Goal: Communication & Community: Ask a question

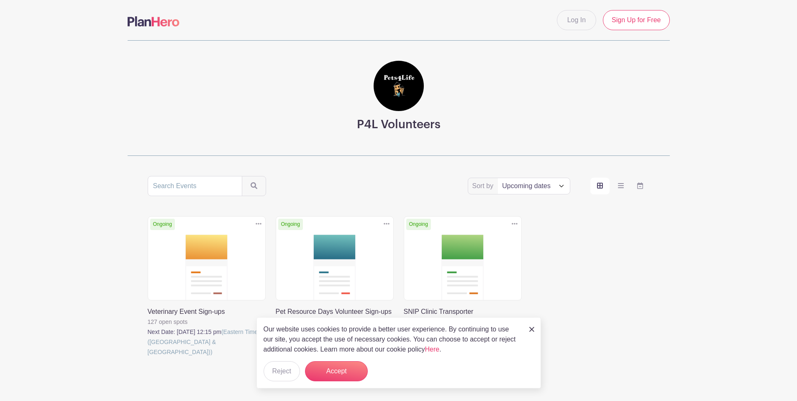
click at [532, 330] on img at bounding box center [532, 328] width 5 height 5
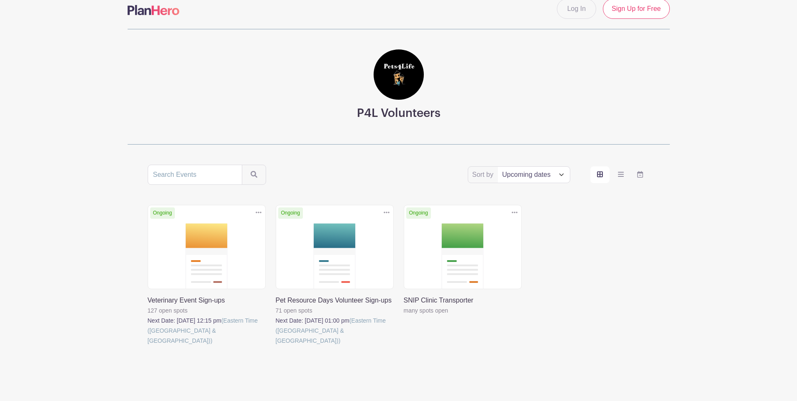
scroll to position [22, 0]
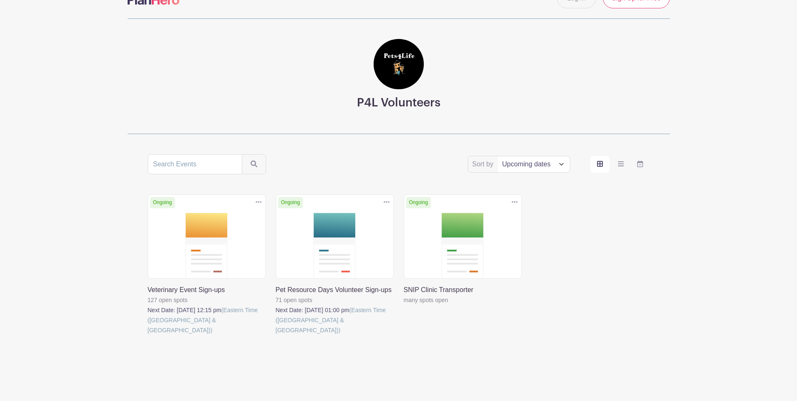
click at [148, 335] on link at bounding box center [148, 335] width 0 height 0
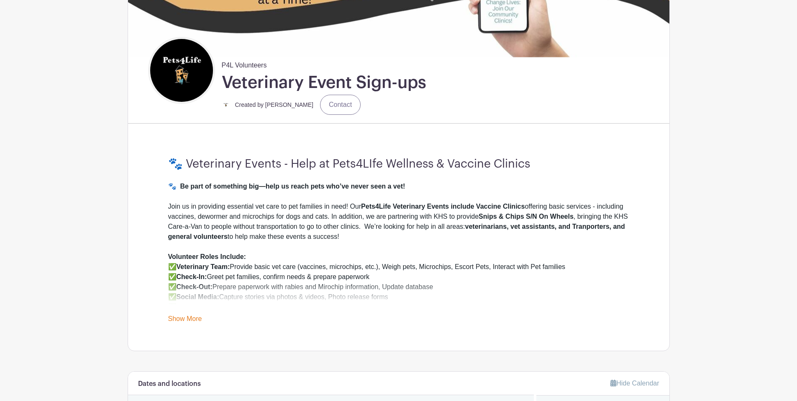
scroll to position [167, 0]
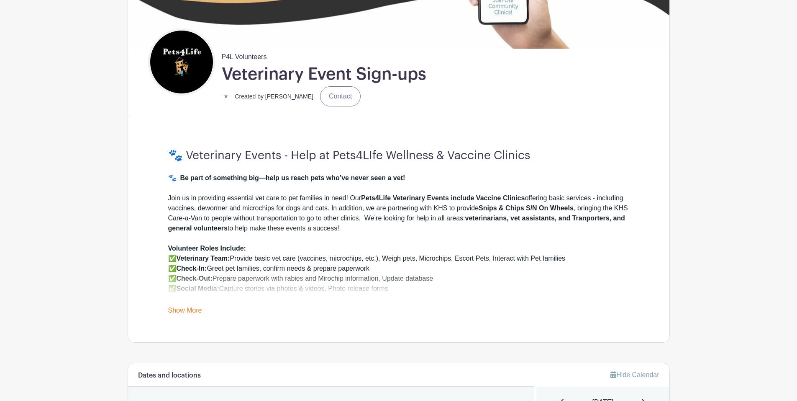
click at [181, 312] on link "Show More" at bounding box center [185, 311] width 34 height 10
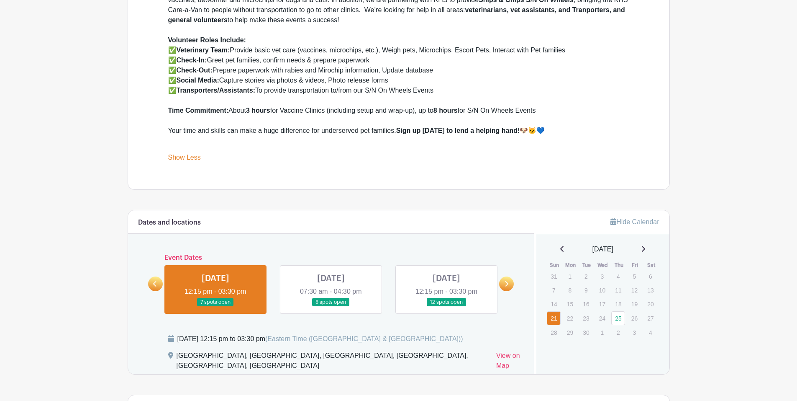
scroll to position [377, 0]
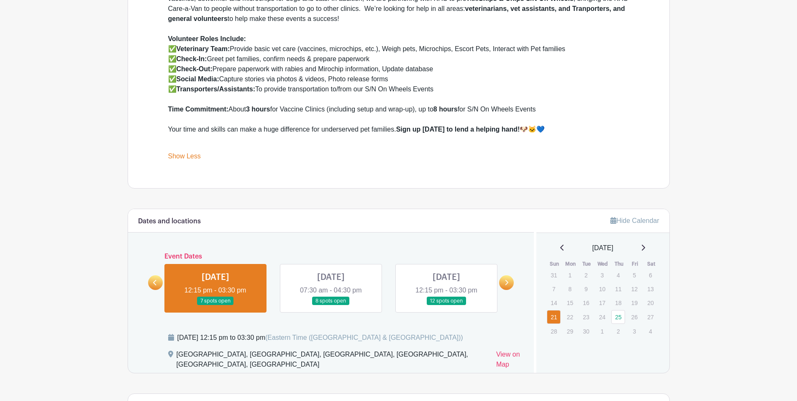
click at [507, 277] on link at bounding box center [506, 282] width 15 height 15
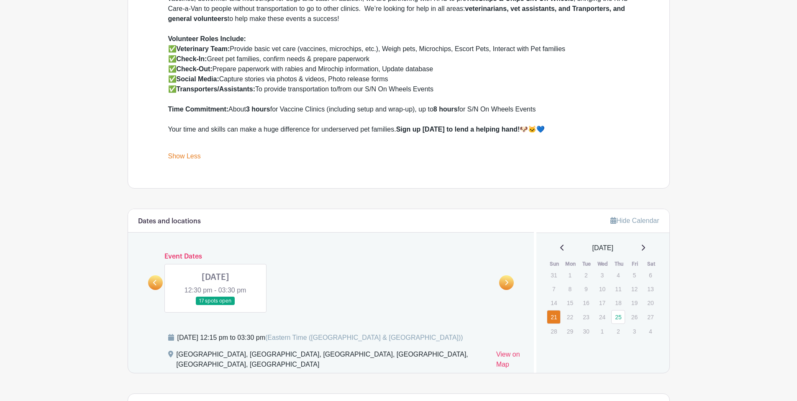
click at [158, 280] on link at bounding box center [155, 282] width 15 height 15
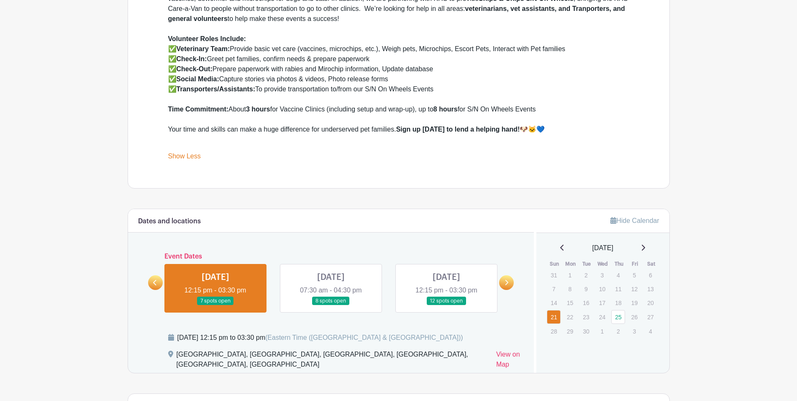
click at [447, 305] on link at bounding box center [447, 305] width 0 height 0
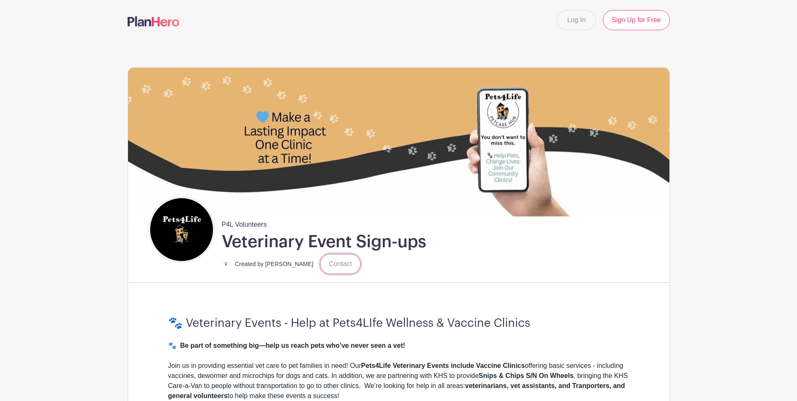
click at [325, 259] on link "Contact" at bounding box center [340, 264] width 41 height 20
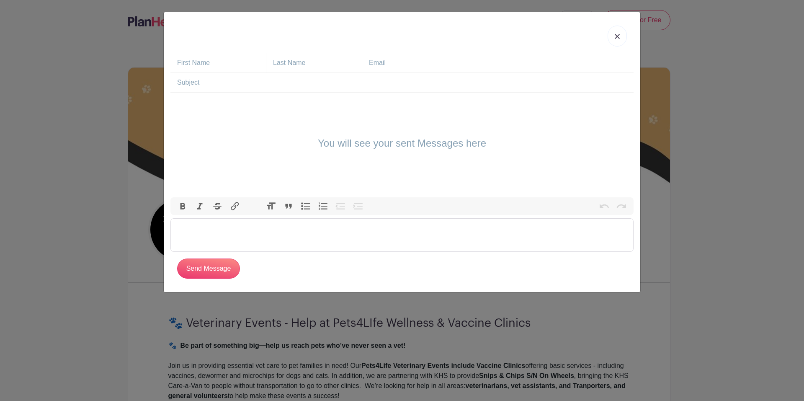
click at [212, 228] on trix-editor at bounding box center [401, 234] width 463 height 33
click at [614, 35] on link at bounding box center [616, 36] width 19 height 21
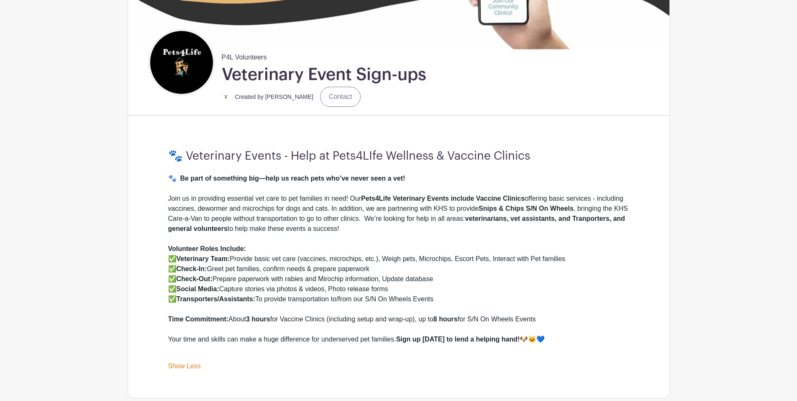
scroll to position [167, 0]
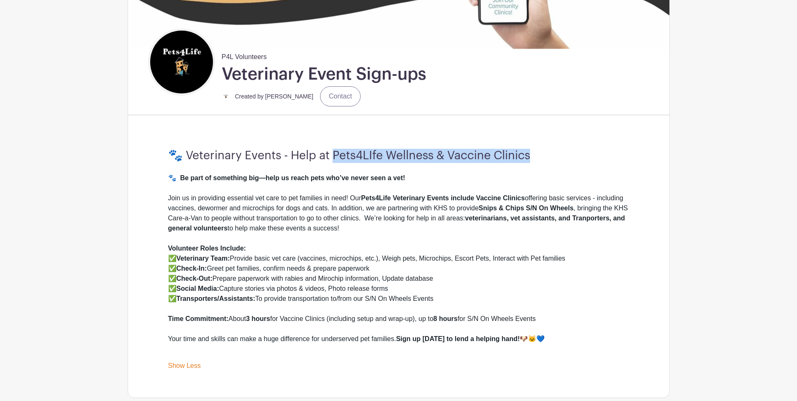
drag, startPoint x: 545, startPoint y: 154, endPoint x: 334, endPoint y: 154, distance: 211.8
click at [334, 154] on h3 "🐾 Veterinary Events - Help at Pets4LIfe Wellness & Vaccine Clinics" at bounding box center [398, 156] width 461 height 14
copy h3 "ets4LIfe Wellness & Vaccine Clinics"
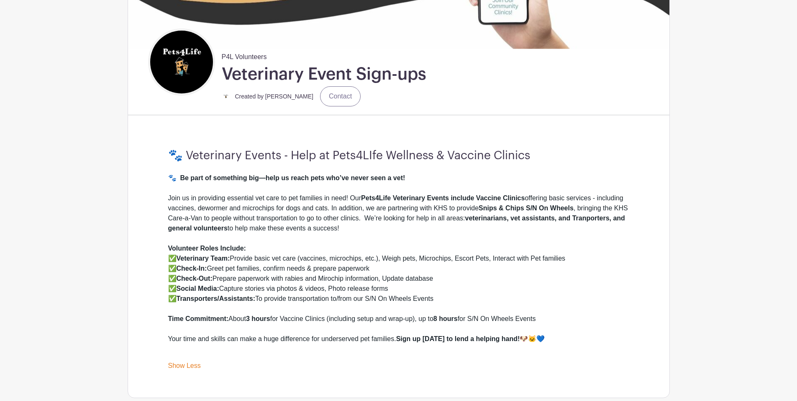
click at [553, 202] on div "Join us in providing essential vet care to pet families in need! Our Pets4Life …" at bounding box center [398, 218] width 461 height 50
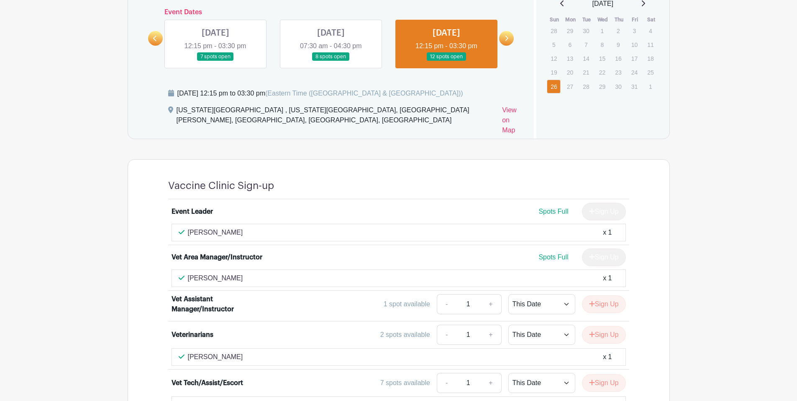
scroll to position [628, 0]
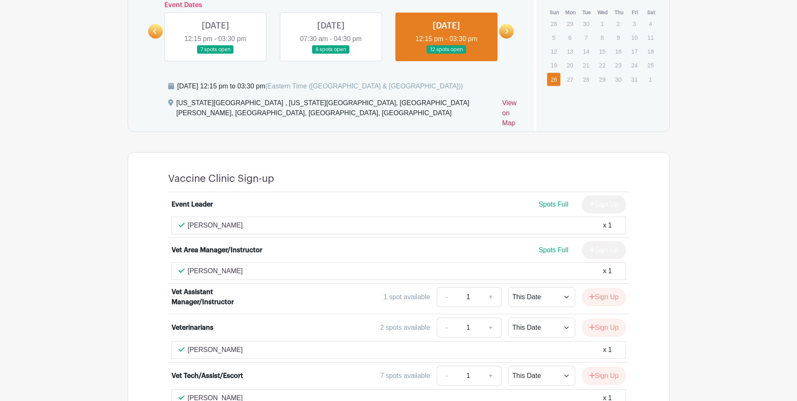
click at [502, 103] on link "View on Map" at bounding box center [513, 114] width 22 height 33
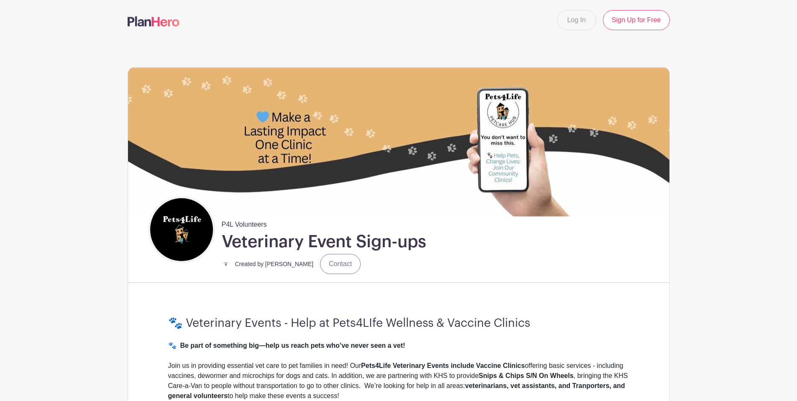
scroll to position [126, 0]
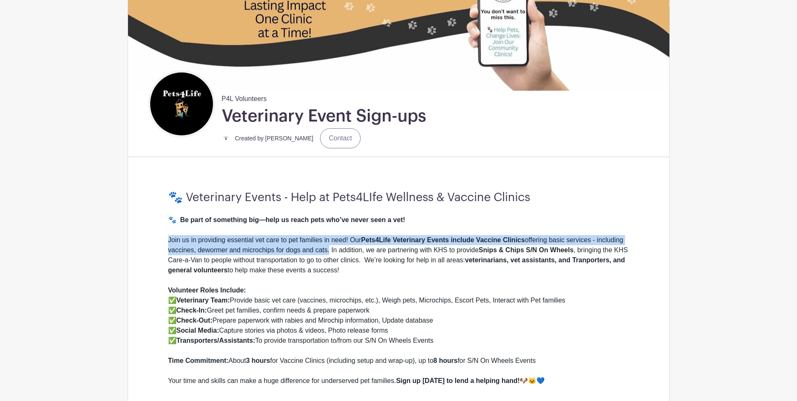
drag, startPoint x: 168, startPoint y: 237, endPoint x: 330, endPoint y: 252, distance: 163.1
click at [330, 252] on div "🐾 Veterinary Events - Help at Pets4LIfe Wellness & Vaccine Clinics 🐾 Be part of…" at bounding box center [398, 301] width 501 height 275
copy div "Join us in providing essential vet care to pet families in need! Our Pets4Life …"
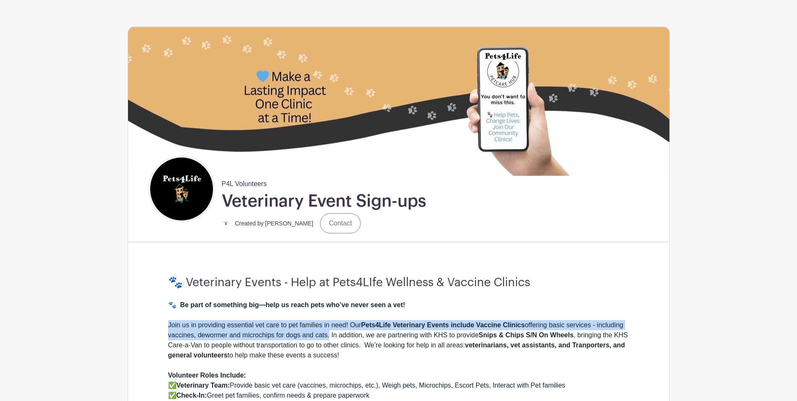
scroll to position [0, 0]
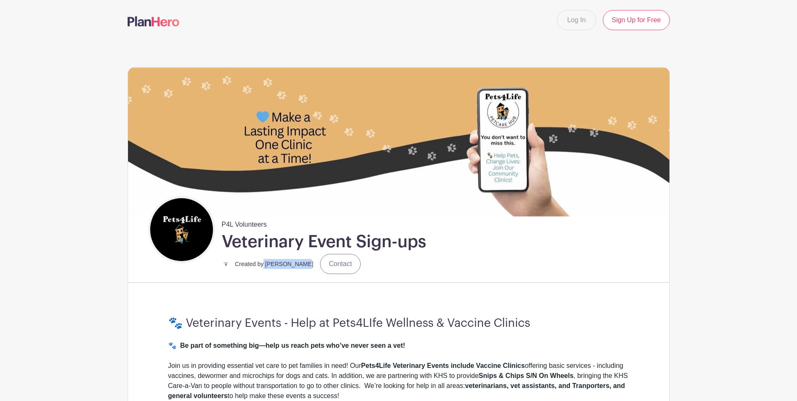
drag, startPoint x: 301, startPoint y: 262, endPoint x: 264, endPoint y: 264, distance: 36.4
click at [264, 264] on div "Created by [PERSON_NAME] Contact" at bounding box center [291, 264] width 139 height 20
copy small "[PERSON_NAME]"
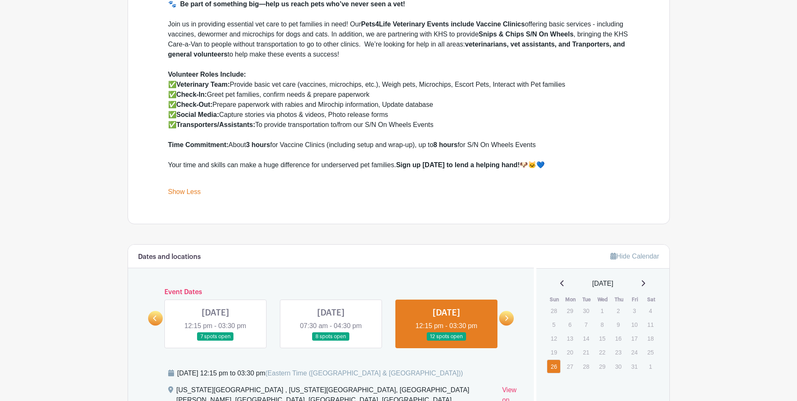
scroll to position [209, 0]
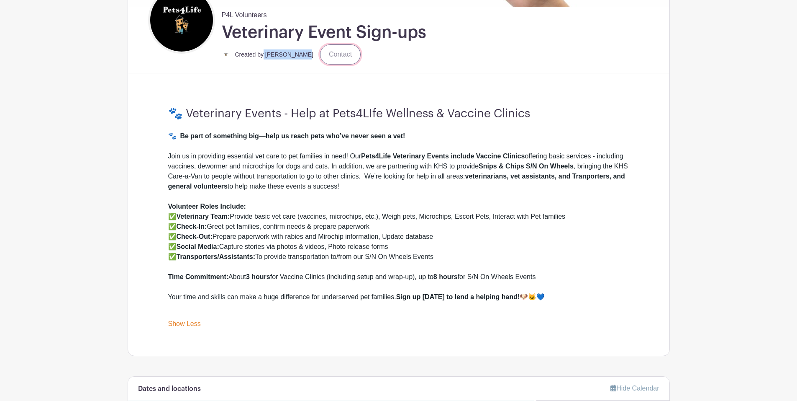
click at [332, 55] on link "Contact" at bounding box center [340, 54] width 41 height 20
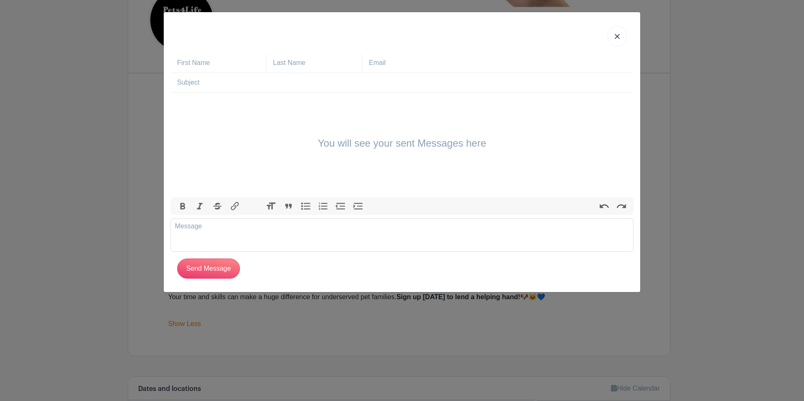
click at [239, 64] on input "text" at bounding box center [221, 62] width 89 height 19
type input "[PERSON_NAME]"
type input "[PERSON_NAME][EMAIL_ADDRESS][DOMAIN_NAME]"
type input "Volunteers"
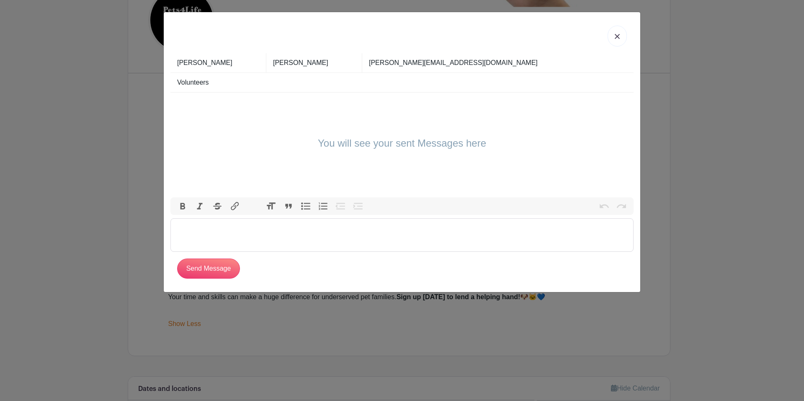
click at [230, 231] on trix-editor at bounding box center [401, 234] width 463 height 33
type trix-editor "<div>H</div>"
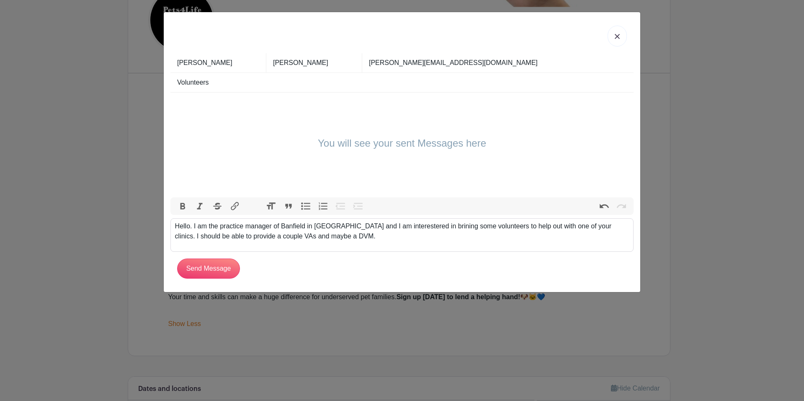
click at [399, 226] on div "Hello. I am the practice manager of Banfield in [GEOGRAPHIC_DATA] and I am inte…" at bounding box center [402, 231] width 454 height 20
click at [390, 225] on div "Hello. I am the practice manager of Banfield in [GEOGRAPHIC_DATA] and I am inte…" at bounding box center [402, 231] width 454 height 20
click at [357, 238] on div "Hello. I am the practice manager of Banfield in [GEOGRAPHIC_DATA] and I am inte…" at bounding box center [402, 231] width 454 height 20
click at [415, 225] on div "Hello. I am the practice manager of Banfield in [GEOGRAPHIC_DATA] and I am inte…" at bounding box center [402, 231] width 454 height 20
click at [402, 233] on div "Hello. I am the practice manager of Banfield in [GEOGRAPHIC_DATA] and I am inte…" at bounding box center [402, 231] width 454 height 20
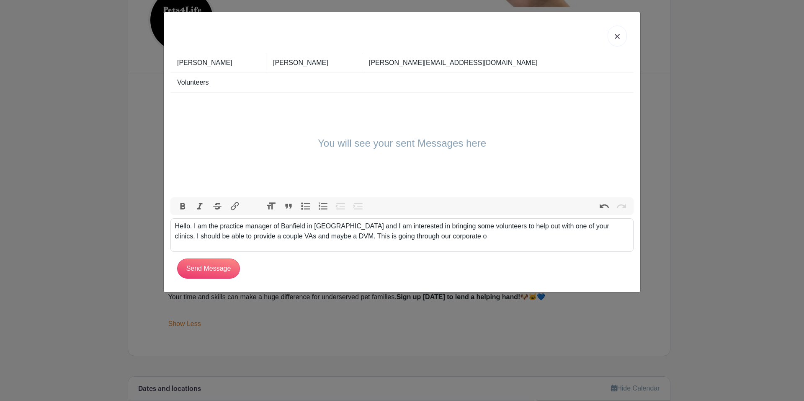
click at [563, 223] on div "Hello. I am the practice manager of Banfield in [GEOGRAPHIC_DATA] and I am inte…" at bounding box center [402, 231] width 454 height 20
click at [472, 230] on div "Hello. I am the practice manager of Banfield in [GEOGRAPHIC_DATA] and I am inte…" at bounding box center [402, 231] width 454 height 20
click at [463, 239] on div "Hello. I am the practice manager of Banfield in [GEOGRAPHIC_DATA] and I am inte…" at bounding box center [402, 231] width 454 height 20
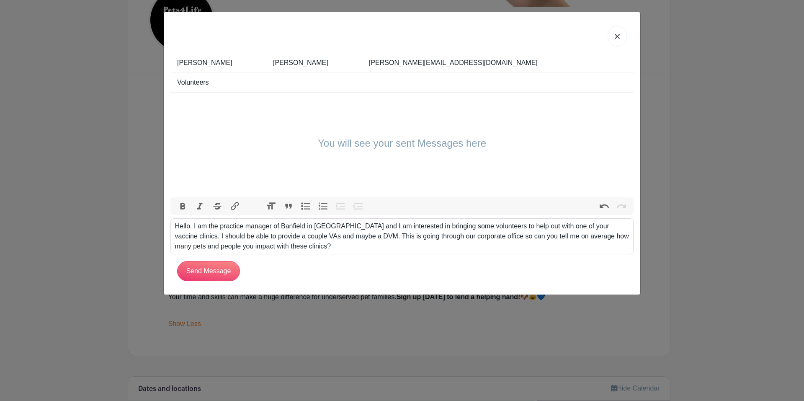
type trix-editor "<div>Hello. I am the practice manager of Banfield in [GEOGRAPHIC_DATA] and I am…"
click at [193, 267] on input "Send Message" at bounding box center [208, 271] width 63 height 20
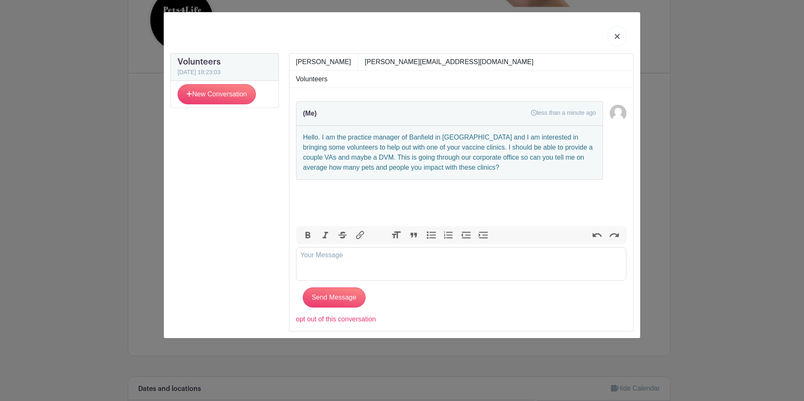
click at [613, 37] on link at bounding box center [616, 36] width 19 height 21
